Goal: Find specific page/section: Find specific page/section

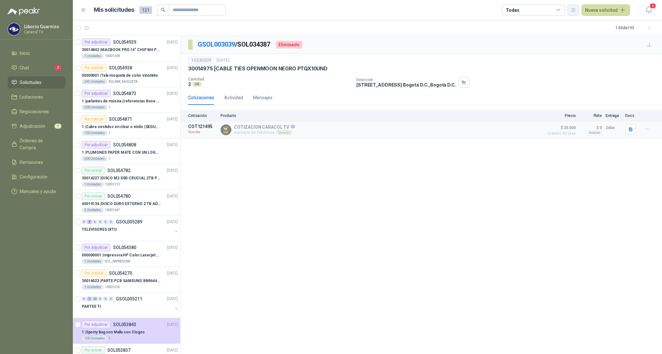
click at [574, 8] on icon "button" at bounding box center [573, 9] width 5 height 5
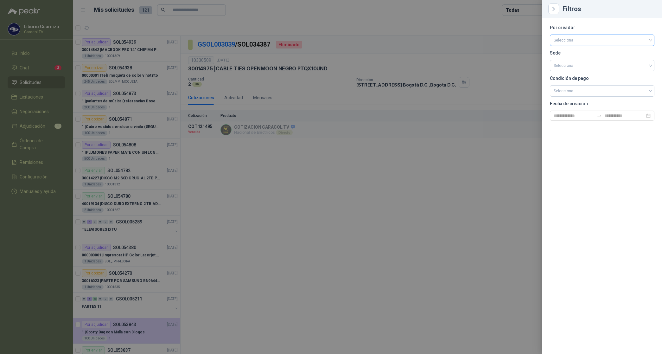
click at [577, 38] on input "search" at bounding box center [602, 40] width 97 height 10
click at [583, 75] on div "[PERSON_NAME]" at bounding box center [602, 73] width 94 height 7
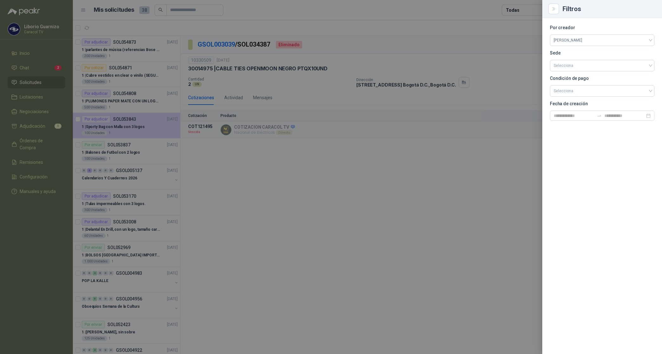
click at [523, 10] on div at bounding box center [331, 177] width 662 height 354
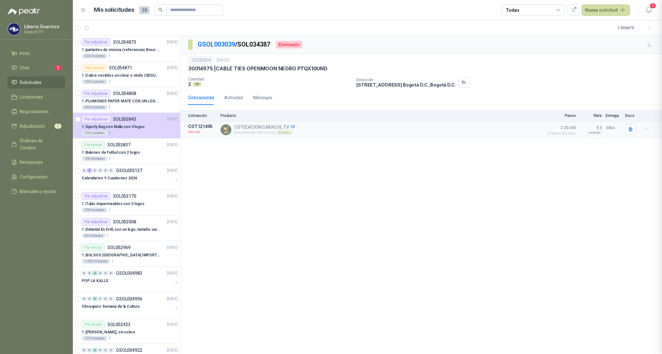
click at [523, 10] on div "Todas" at bounding box center [533, 9] width 63 height 11
drag, startPoint x: 523, startPoint y: 10, endPoint x: 525, endPoint y: 35, distance: 24.5
click at [525, 35] on div "1 Por cotizar" at bounding box center [524, 36] width 30 height 5
click at [531, 45] on button "12 Por adjudicar" at bounding box center [536, 47] width 58 height 10
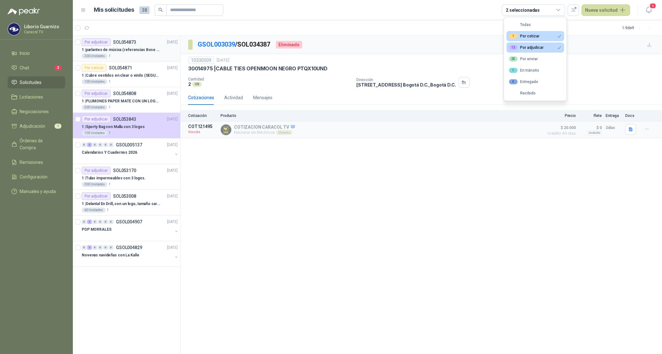
click at [133, 48] on p "1 | parlantes de música (referencias Bose o Alexa) CON MARCACION 1 LOGO (Mas da…" at bounding box center [121, 50] width 79 height 6
